Goal: Communication & Community: Share content

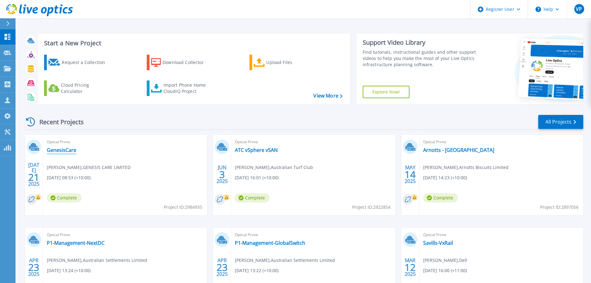
click at [60, 151] on link "GenesisCare" at bounding box center [61, 150] width 29 height 6
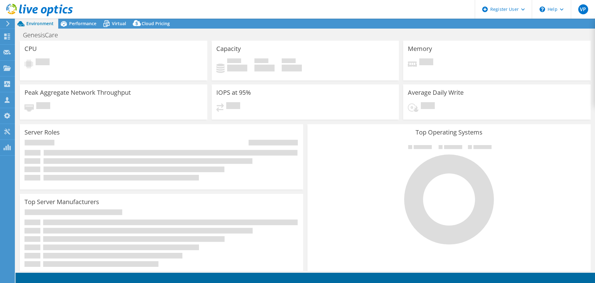
select select "USD"
select select "[GEOGRAPHIC_DATA]"
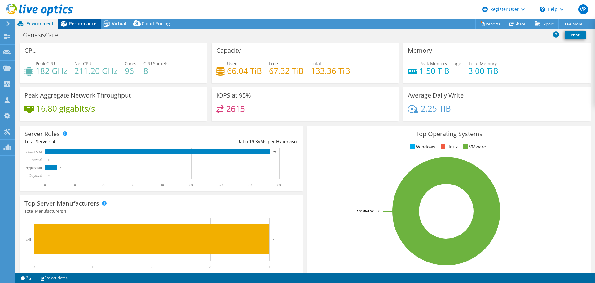
click at [82, 28] on div "Performance" at bounding box center [79, 24] width 43 height 10
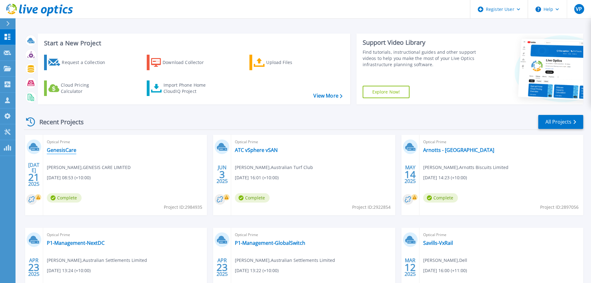
click at [58, 149] on link "GenesisCare" at bounding box center [61, 150] width 29 height 6
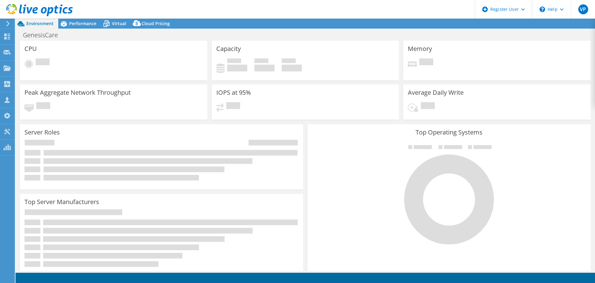
select select "USD"
select select "[GEOGRAPHIC_DATA]"
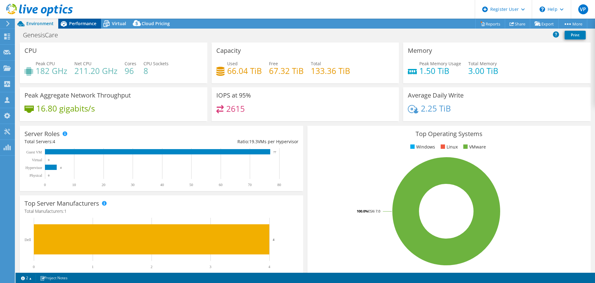
click at [85, 26] on span "Performance" at bounding box center [82, 23] width 27 height 6
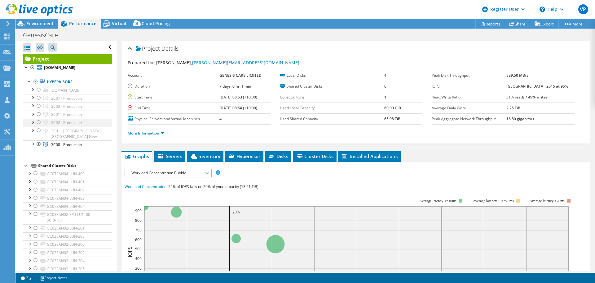
click at [39, 122] on div at bounding box center [39, 121] width 6 height 7
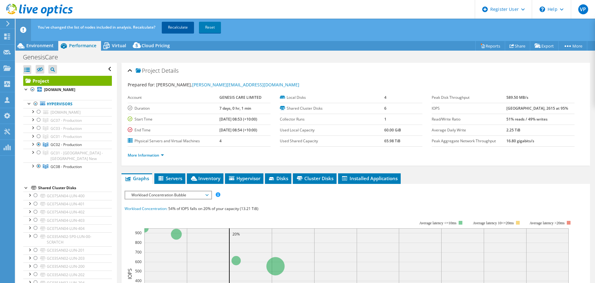
click at [186, 31] on link "Recalculate" at bounding box center [178, 27] width 32 height 11
click at [37, 165] on div at bounding box center [39, 165] width 6 height 7
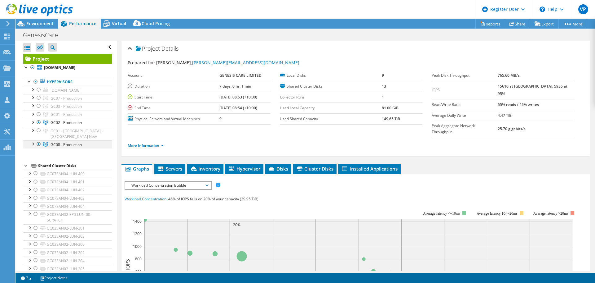
click at [38, 145] on div at bounding box center [39, 143] width 6 height 7
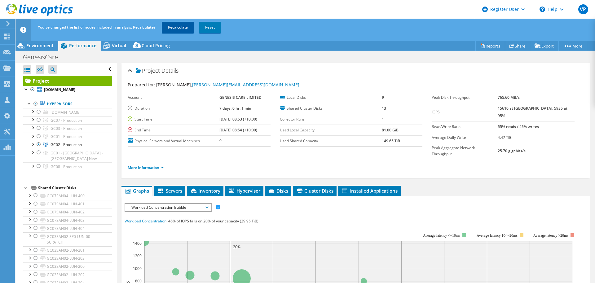
click at [176, 30] on link "Recalculate" at bounding box center [178, 27] width 32 height 11
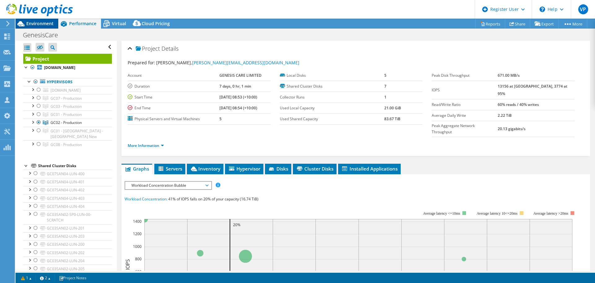
click at [47, 25] on span "Environment" at bounding box center [39, 23] width 27 height 6
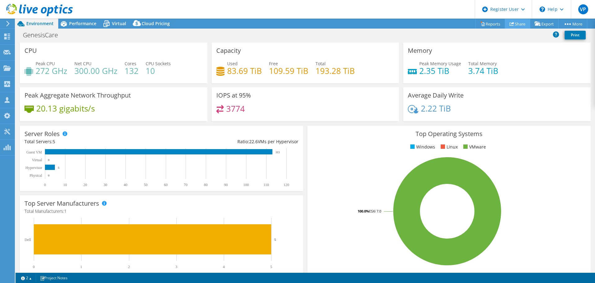
click at [519, 26] on link "Share" at bounding box center [517, 24] width 25 height 10
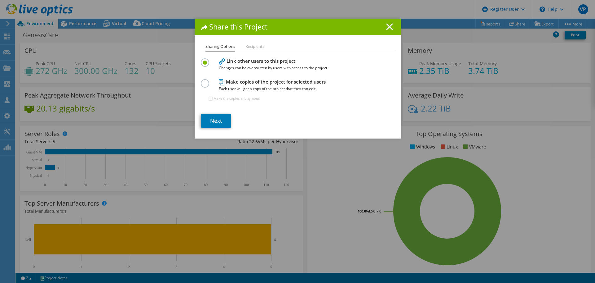
click at [386, 27] on icon at bounding box center [389, 26] width 7 height 7
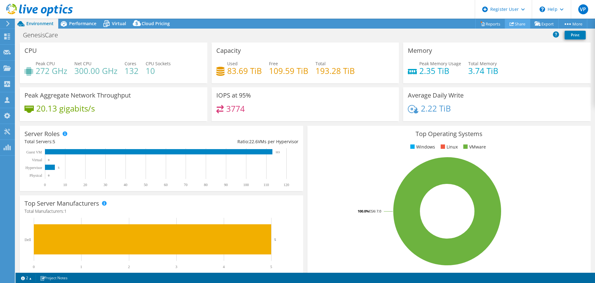
click at [520, 25] on link "Share" at bounding box center [517, 24] width 25 height 10
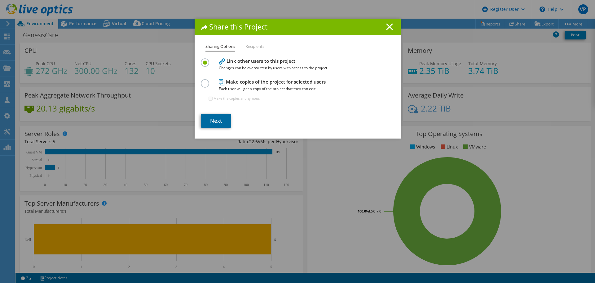
click at [206, 125] on link "Next" at bounding box center [216, 121] width 30 height 14
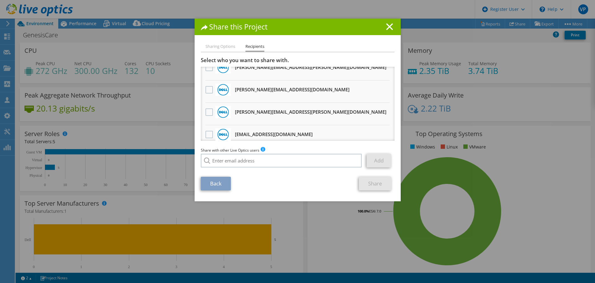
scroll to position [62, 0]
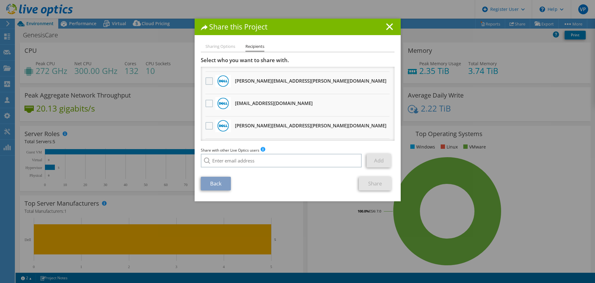
click at [206, 84] on label at bounding box center [210, 80] width 9 height 7
click at [0, 0] on input "checkbox" at bounding box center [0, 0] width 0 height 0
click at [365, 181] on link "Share" at bounding box center [375, 183] width 33 height 14
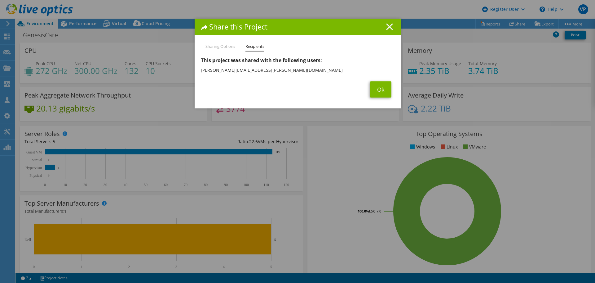
click at [387, 25] on icon at bounding box center [389, 26] width 7 height 7
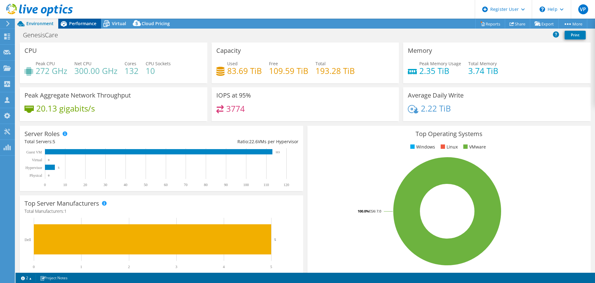
click at [77, 26] on div "Performance" at bounding box center [79, 24] width 43 height 10
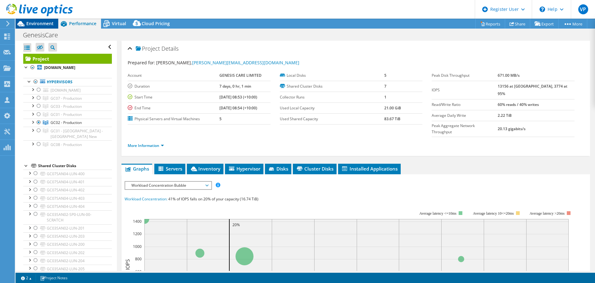
click at [45, 25] on span "Environment" at bounding box center [39, 23] width 27 height 6
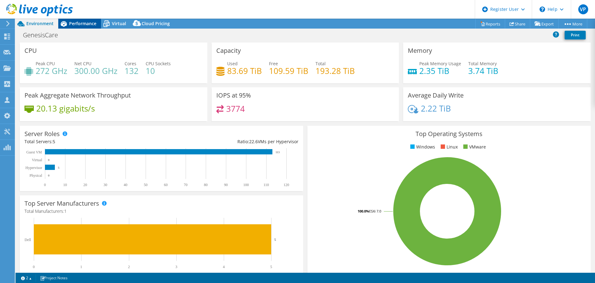
click at [85, 20] on div "Performance" at bounding box center [79, 24] width 43 height 10
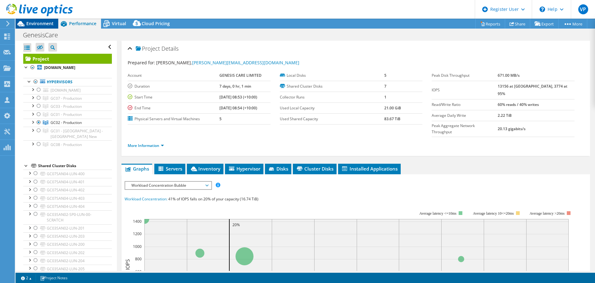
click at [44, 25] on span "Environment" at bounding box center [39, 23] width 27 height 6
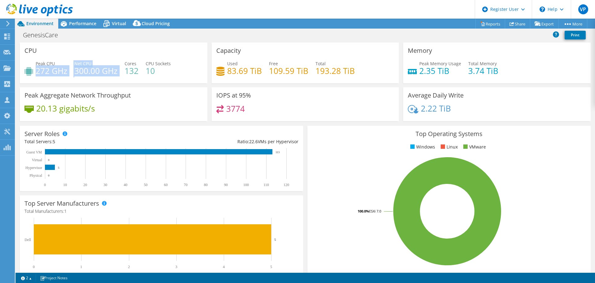
drag, startPoint x: 36, startPoint y: 73, endPoint x: 120, endPoint y: 72, distance: 84.7
click at [120, 72] on div "Peak CPU 272 GHz Net CPU 300.00 GHz Cores 132 CPU Sockets 10" at bounding box center [114, 70] width 178 height 20
click at [82, 74] on h4 "300.00 GHz" at bounding box center [95, 70] width 43 height 7
drag, startPoint x: 75, startPoint y: 70, endPoint x: 89, endPoint y: 70, distance: 13.7
click at [89, 70] on h4 "300.00 GHz" at bounding box center [95, 70] width 43 height 7
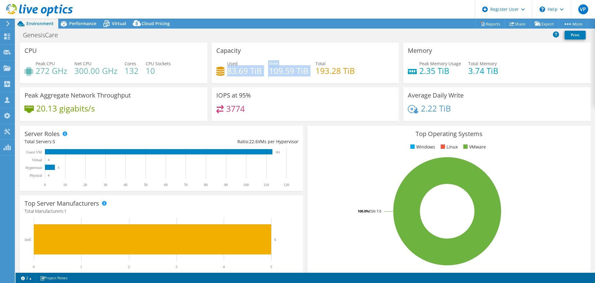
drag, startPoint x: 226, startPoint y: 70, endPoint x: 307, endPoint y: 78, distance: 81.6
click at [307, 78] on div "Used 83.69 TiB Free 109.59 TiB Total 193.28 TiB" at bounding box center [305, 70] width 178 height 20
click at [566, 197] on rect at bounding box center [447, 211] width 271 height 109
click at [228, 78] on div "Used 83.69 TiB Free 109.59 TiB Total 193.28 TiB" at bounding box center [305, 70] width 178 height 20
